Goal: Information Seeking & Learning: Learn about a topic

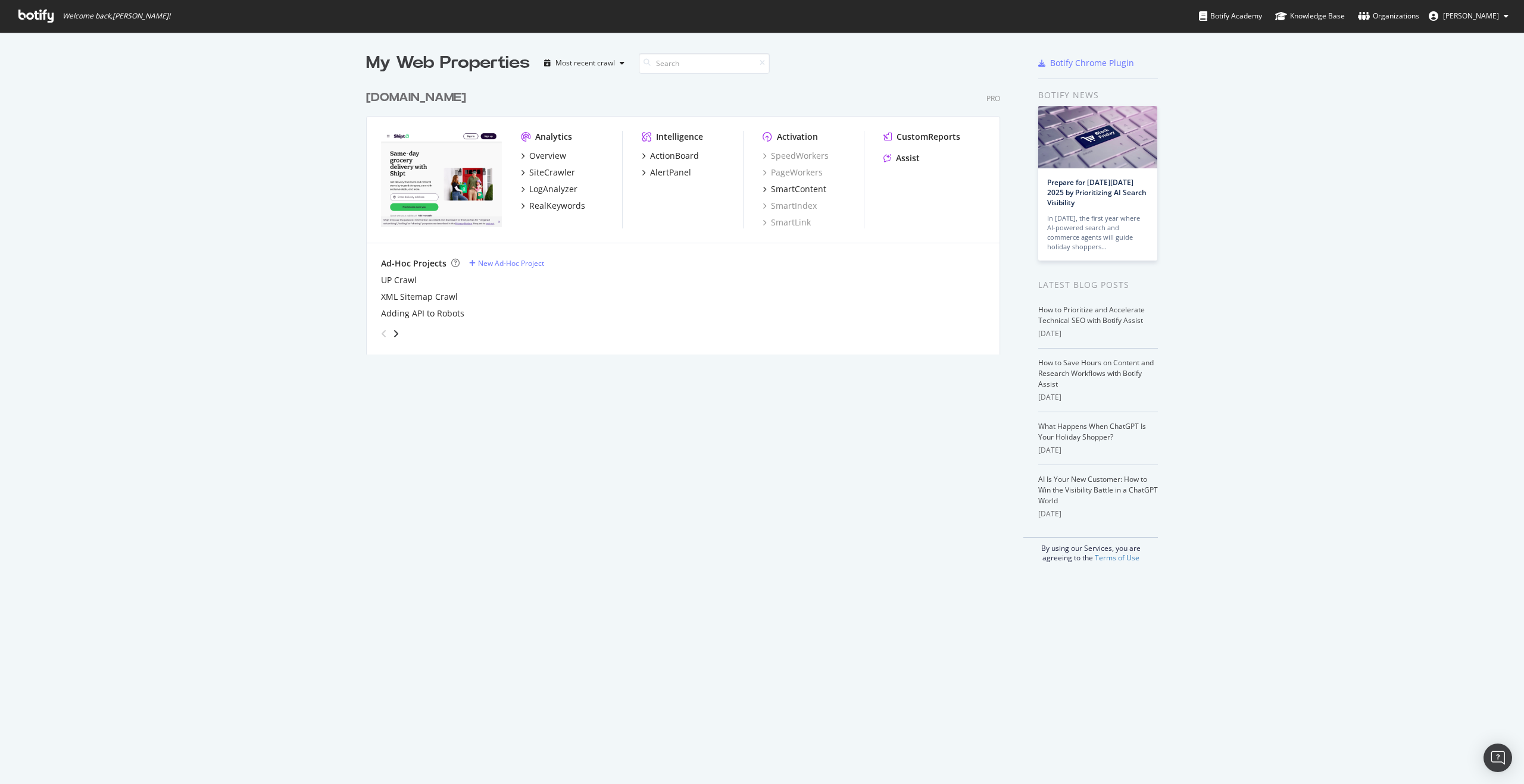
scroll to position [784, 1524]
